Goal: Use online tool/utility: Utilize a website feature to perform a specific function

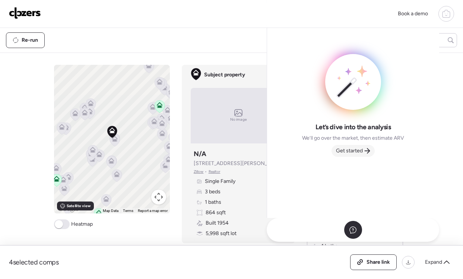
click at [357, 151] on span "Get started" at bounding box center [349, 150] width 27 height 7
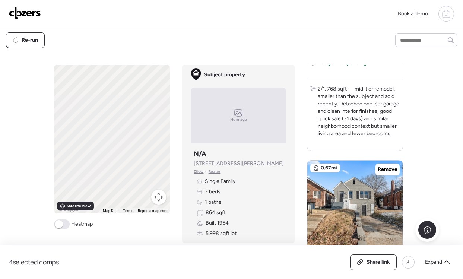
scroll to position [1202, 0]
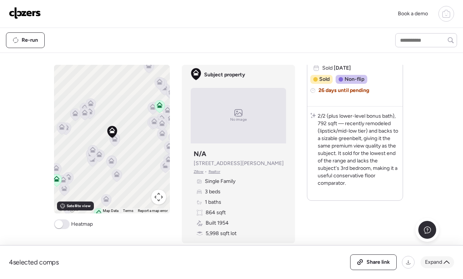
click at [440, 267] on div "Expand" at bounding box center [436, 262] width 33 height 12
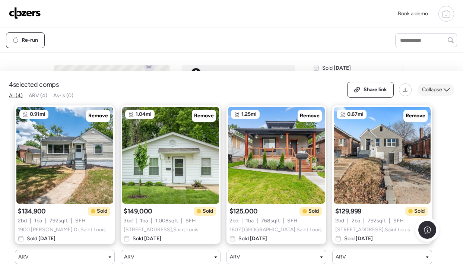
click at [432, 90] on span "Collapse" at bounding box center [432, 89] width 20 height 7
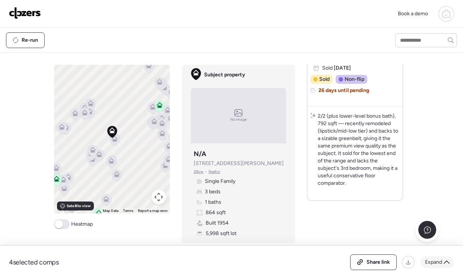
click at [436, 258] on span "Expand" at bounding box center [433, 261] width 17 height 7
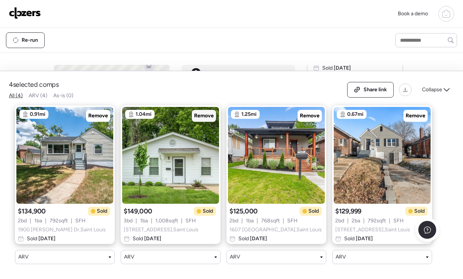
click at [202, 114] on span "Remove" at bounding box center [204, 115] width 20 height 7
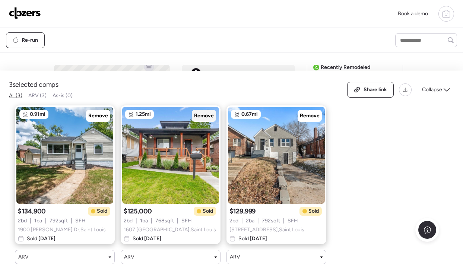
click at [203, 115] on span "Remove" at bounding box center [204, 115] width 20 height 7
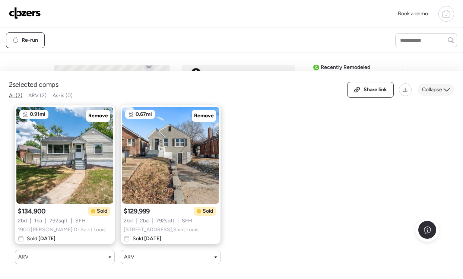
click at [431, 92] on span "Collapse" at bounding box center [432, 89] width 20 height 7
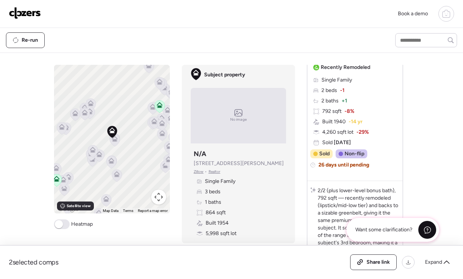
click at [430, 224] on div at bounding box center [427, 230] width 18 height 18
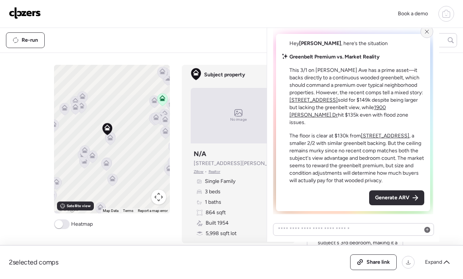
click at [425, 33] on icon at bounding box center [427, 32] width 6 height 6
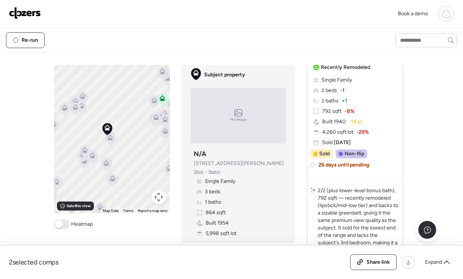
click at [114, 140] on icon at bounding box center [110, 139] width 10 height 12
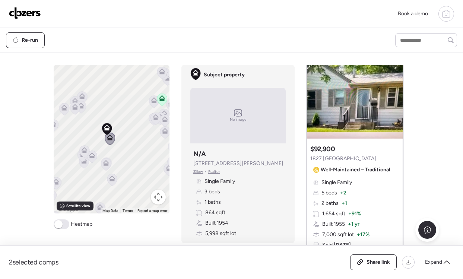
scroll to position [0, 0]
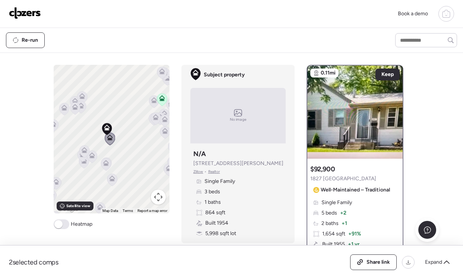
click at [85, 111] on icon at bounding box center [81, 106] width 10 height 13
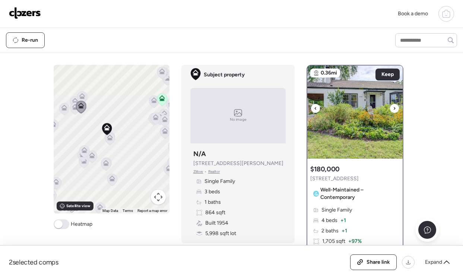
click at [396, 109] on div at bounding box center [394, 108] width 9 height 9
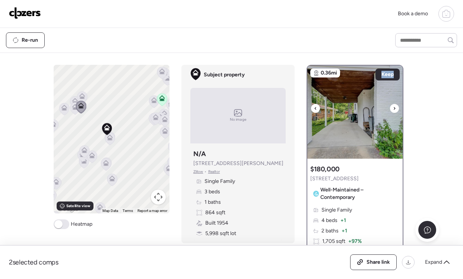
click at [396, 109] on div at bounding box center [394, 108] width 9 height 9
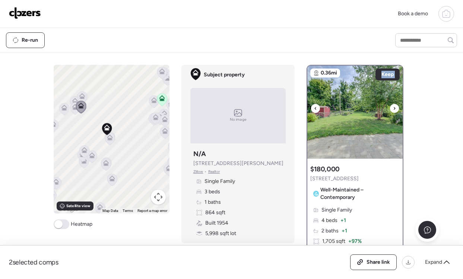
click at [396, 109] on div at bounding box center [394, 108] width 9 height 9
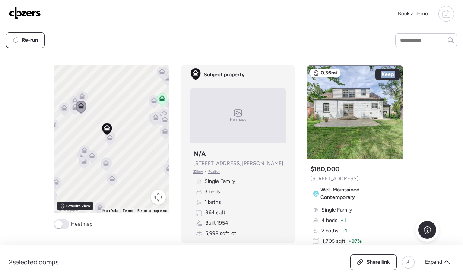
click at [76, 113] on icon at bounding box center [81, 106] width 10 height 13
click at [76, 110] on icon at bounding box center [81, 106] width 10 height 13
click at [75, 109] on icon at bounding box center [74, 108] width 5 height 2
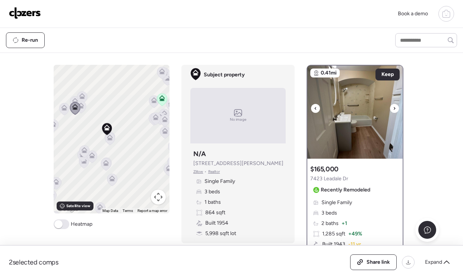
click at [393, 108] on icon at bounding box center [394, 108] width 3 height 9
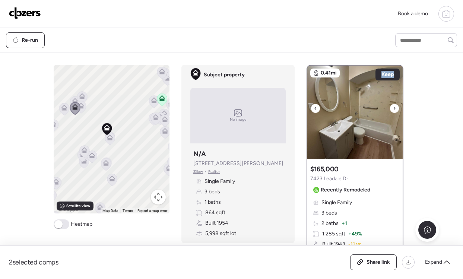
click at [393, 108] on icon at bounding box center [394, 108] width 3 height 9
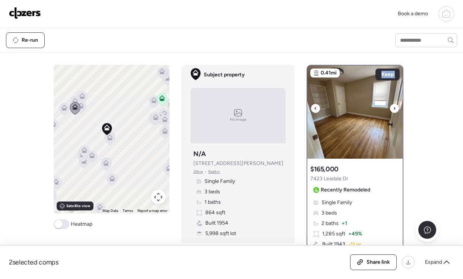
click at [393, 108] on icon at bounding box center [394, 108] width 3 height 9
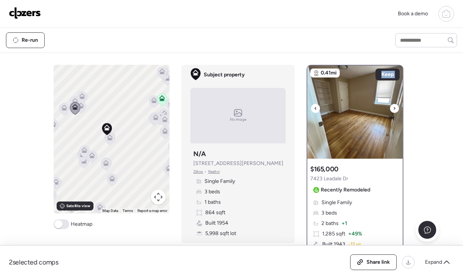
click at [393, 108] on icon at bounding box center [394, 108] width 3 height 9
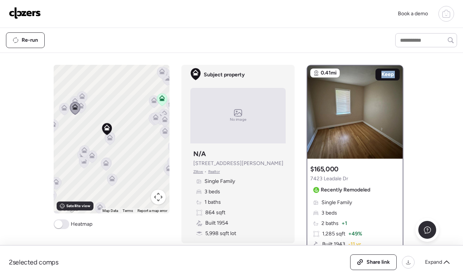
click at [387, 77] on span "Keep" at bounding box center [387, 74] width 12 height 7
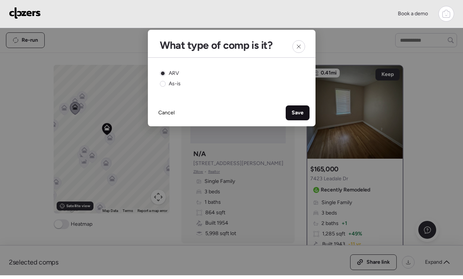
click at [301, 113] on span "Save" at bounding box center [297, 112] width 12 height 7
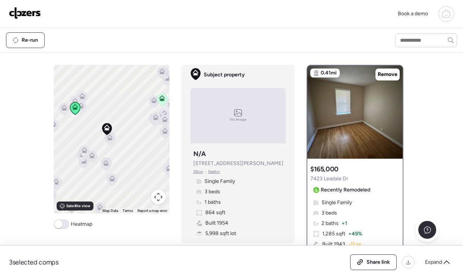
click at [153, 122] on icon at bounding box center [155, 118] width 10 height 12
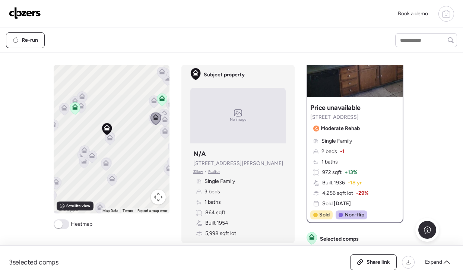
scroll to position [57, 0]
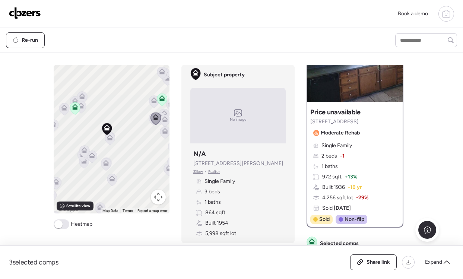
click at [165, 131] on icon at bounding box center [165, 131] width 6 height 6
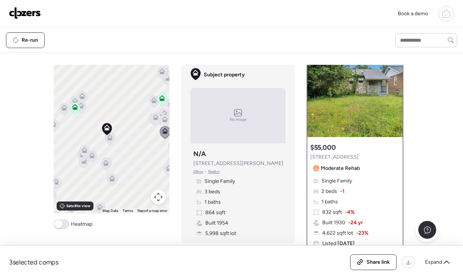
scroll to position [0, 0]
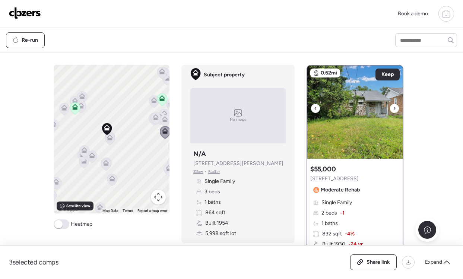
click at [396, 108] on div at bounding box center [394, 108] width 9 height 9
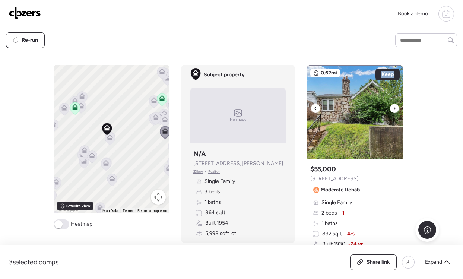
click at [396, 108] on div at bounding box center [394, 108] width 9 height 9
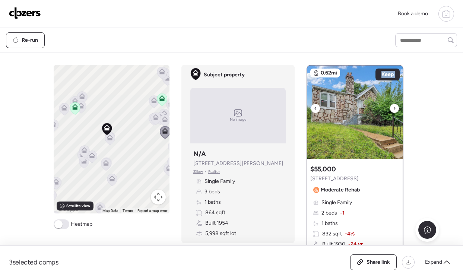
click at [396, 108] on div at bounding box center [394, 108] width 9 height 9
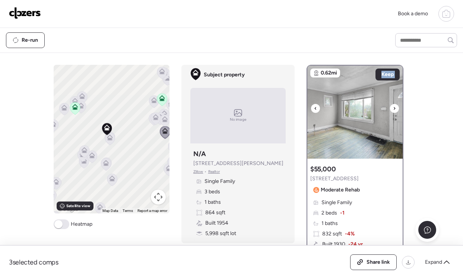
click at [396, 108] on div at bounding box center [394, 108] width 9 height 9
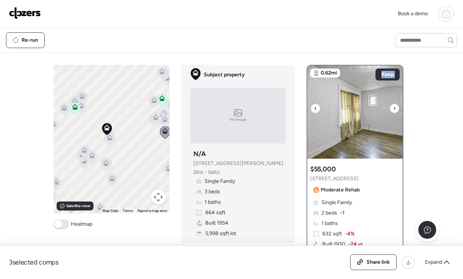
click at [396, 108] on div at bounding box center [394, 108] width 9 height 9
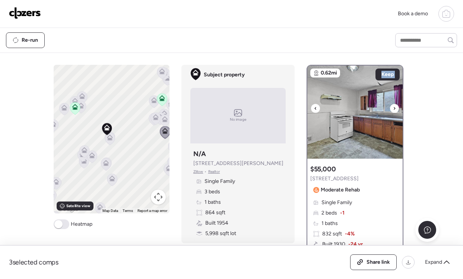
click at [396, 108] on div at bounding box center [394, 108] width 9 height 9
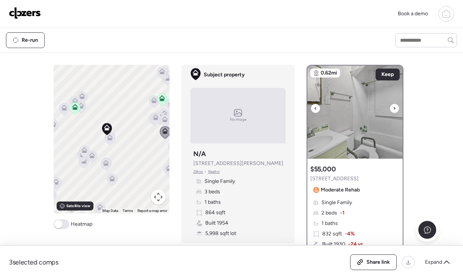
click at [396, 108] on div at bounding box center [394, 108] width 9 height 9
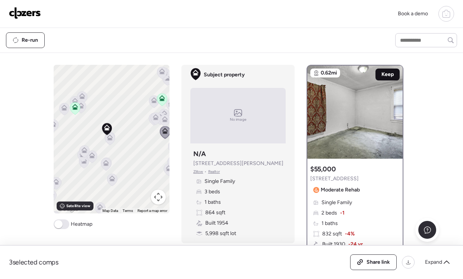
click at [384, 73] on span "Keep" at bounding box center [387, 74] width 12 height 7
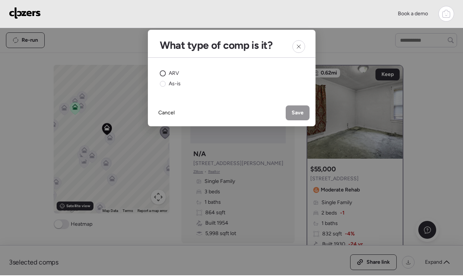
click at [171, 74] on span "ARV" at bounding box center [174, 73] width 10 height 7
click at [296, 108] on div "Save" at bounding box center [297, 112] width 24 height 15
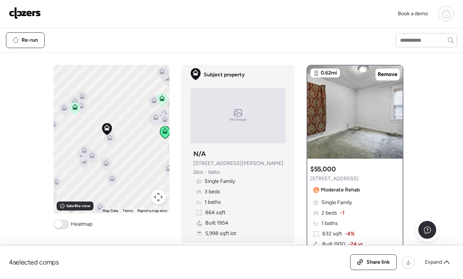
click at [109, 163] on icon at bounding box center [106, 164] width 10 height 12
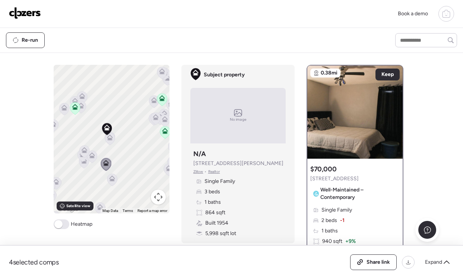
click at [109, 140] on icon at bounding box center [110, 137] width 6 height 6
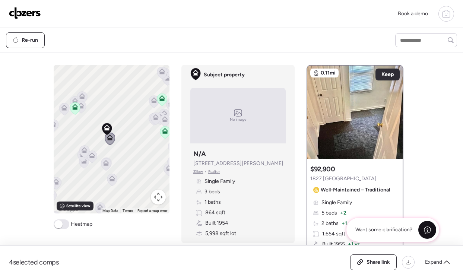
click at [432, 224] on div at bounding box center [427, 230] width 18 height 18
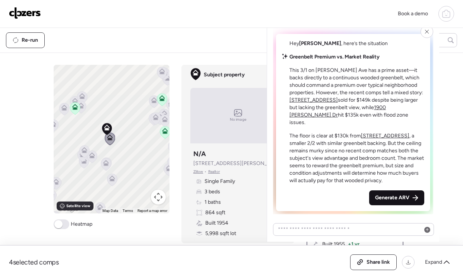
click at [403, 198] on span "Generate ARV" at bounding box center [392, 197] width 34 height 7
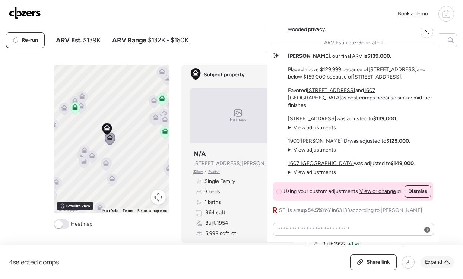
click at [443, 265] on div "Expand" at bounding box center [436, 262] width 33 height 12
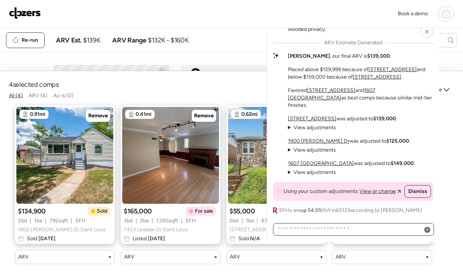
click at [305, 227] on textarea at bounding box center [353, 229] width 154 height 10
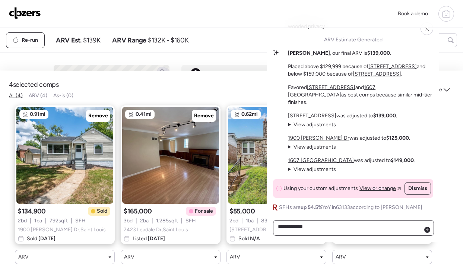
type textarea "**********"
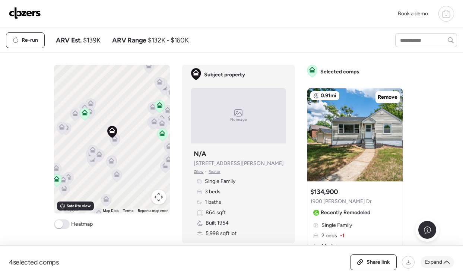
click at [437, 264] on span "Expand" at bounding box center [433, 261] width 17 height 7
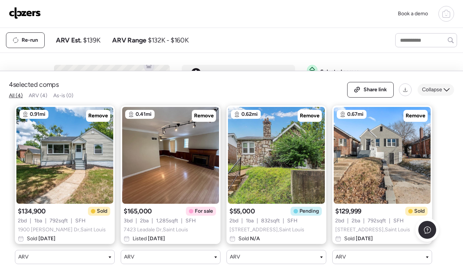
click at [439, 90] on span "Collapse" at bounding box center [432, 89] width 20 height 7
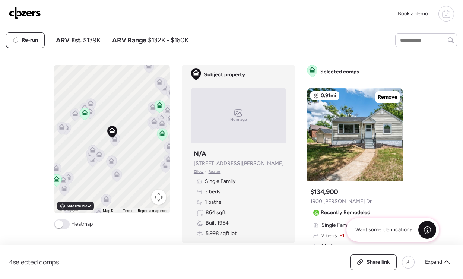
click at [426, 230] on icon at bounding box center [427, 230] width 8 height 8
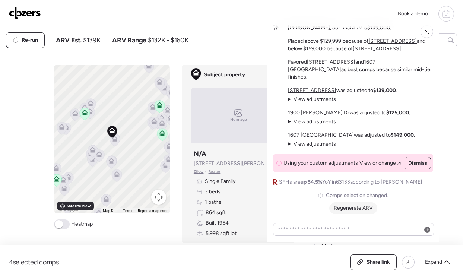
click at [359, 208] on span "Regenerate ARV" at bounding box center [352, 208] width 39 height 6
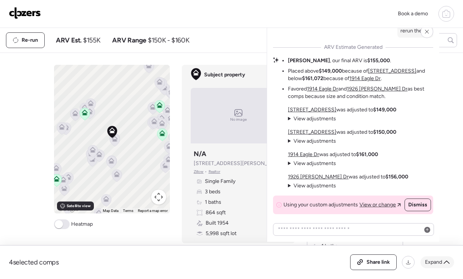
click at [446, 265] on div "Expand" at bounding box center [436, 262] width 33 height 12
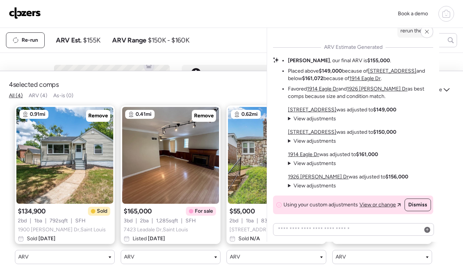
click at [288, 186] on summary "View adjustments Hide adjustments" at bounding box center [312, 185] width 48 height 7
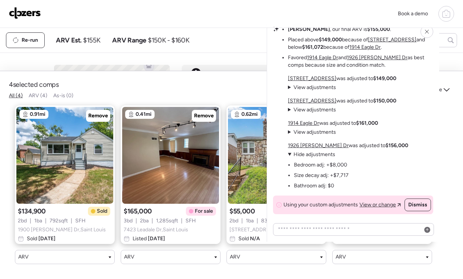
click at [288, 186] on ul "Bedroom adj: +$8,000 Size decay adj: +$7,717 Bathroom adj: $0" at bounding box center [318, 173] width 61 height 31
click at [289, 132] on summary "View adjustments Hide adjustments" at bounding box center [312, 131] width 48 height 7
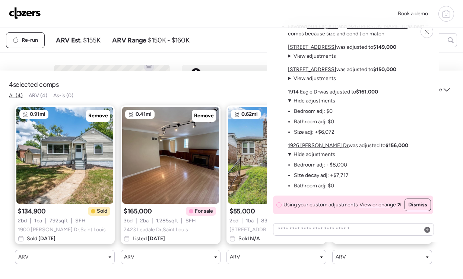
click at [288, 154] on summary "View adjustments Hide adjustments" at bounding box center [318, 154] width 61 height 7
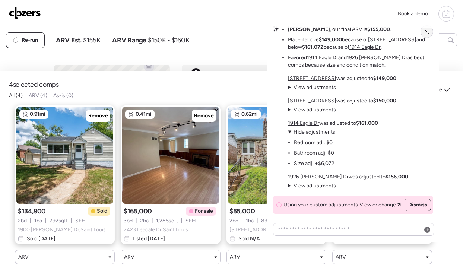
click at [426, 30] on icon at bounding box center [427, 32] width 6 height 6
